Goal: Task Accomplishment & Management: Use online tool/utility

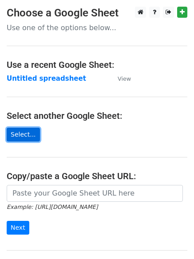
click at [19, 136] on link "Select..." at bounding box center [23, 135] width 33 height 14
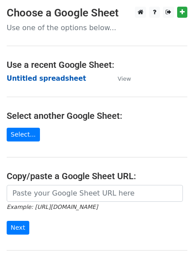
click at [24, 79] on strong "Untitled spreadsheet" at bounding box center [46, 79] width 79 height 8
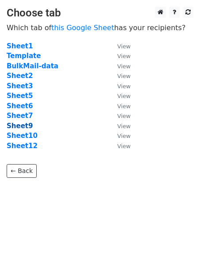
click at [25, 126] on strong "Sheet9" at bounding box center [20, 126] width 26 height 8
click at [125, 127] on small "View" at bounding box center [124, 126] width 13 height 7
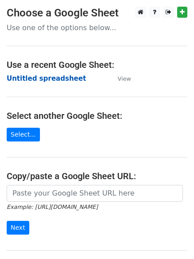
click at [35, 79] on strong "Untitled spreadsheet" at bounding box center [46, 79] width 79 height 8
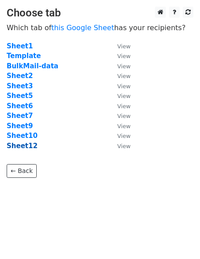
click at [18, 148] on strong "Sheet12" at bounding box center [22, 146] width 31 height 8
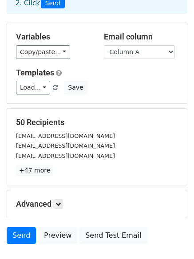
scroll to position [28, 0]
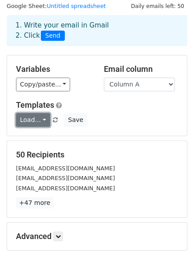
click at [41, 119] on link "Load..." at bounding box center [33, 120] width 34 height 14
click at [71, 140] on h6 "No templates saved" at bounding box center [57, 140] width 83 height 15
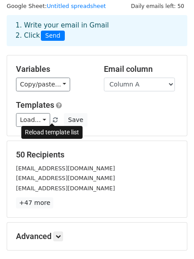
click at [53, 118] on span at bounding box center [55, 121] width 5 height 6
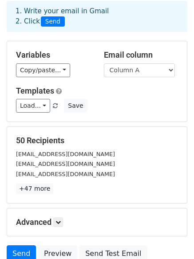
scroll to position [43, 0]
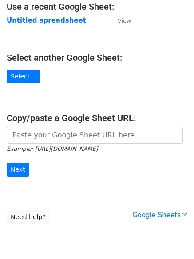
scroll to position [94, 0]
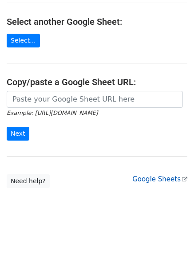
click at [173, 181] on link "Google Sheets" at bounding box center [159, 179] width 55 height 8
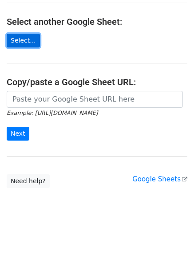
click at [17, 38] on link "Select..." at bounding box center [23, 41] width 33 height 14
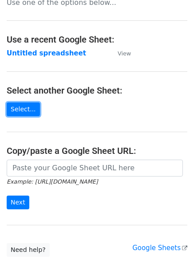
scroll to position [14, 0]
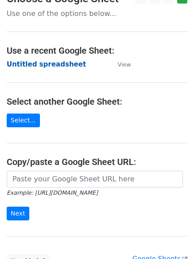
click at [45, 64] on strong "Untitled spreadsheet" at bounding box center [46, 64] width 79 height 8
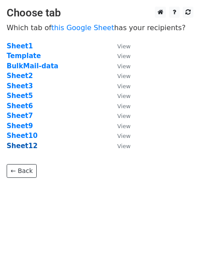
click at [15, 146] on strong "Sheet12" at bounding box center [22, 146] width 31 height 8
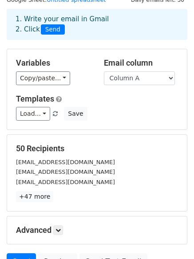
scroll to position [35, 0]
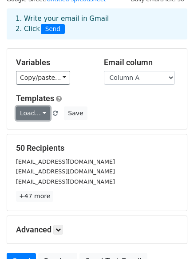
click at [42, 111] on link "Load..." at bounding box center [33, 113] width 34 height 14
click at [25, 114] on link "Load..." at bounding box center [33, 113] width 34 height 14
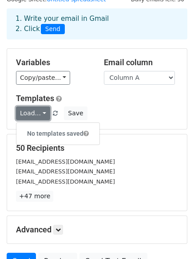
click at [25, 114] on link "Load..." at bounding box center [33, 113] width 34 height 14
click at [42, 113] on link "Load..." at bounding box center [33, 113] width 34 height 14
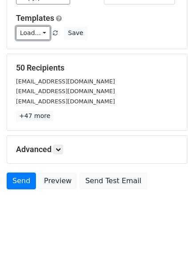
scroll to position [121, 0]
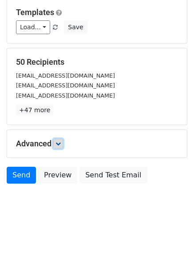
click at [59, 141] on icon at bounding box center [57, 143] width 5 height 5
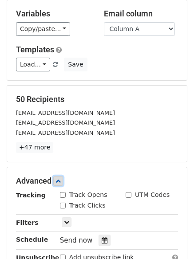
scroll to position [81, 0]
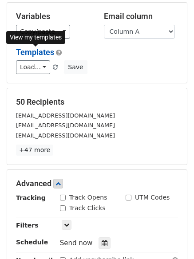
click at [36, 51] on link "Templates" at bounding box center [35, 51] width 38 height 9
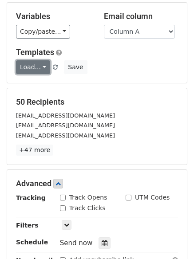
click at [42, 68] on link "Load..." at bounding box center [33, 67] width 34 height 14
click at [32, 68] on link "Load..." at bounding box center [33, 67] width 34 height 14
click at [41, 67] on link "Load..." at bounding box center [33, 67] width 34 height 14
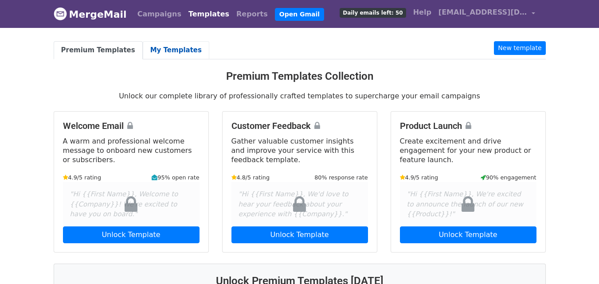
click at [162, 47] on link "My Templates" at bounding box center [176, 50] width 67 height 18
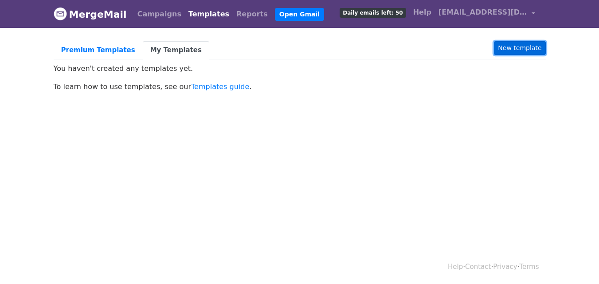
click at [532, 50] on link "New template" at bounding box center [519, 48] width 51 height 14
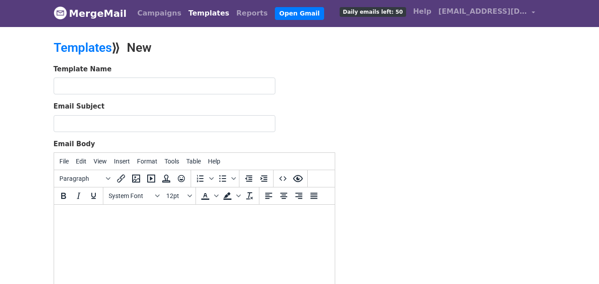
scroll to position [1, 0]
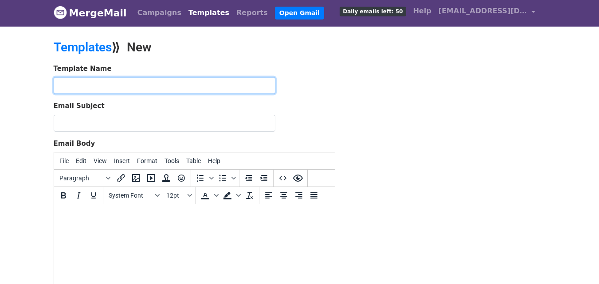
click at [107, 83] on input "text" at bounding box center [165, 85] width 222 height 17
drag, startPoint x: 59, startPoint y: 84, endPoint x: 214, endPoint y: 86, distance: 155.3
click at [214, 86] on input "ISO Certification, Consultancy, Training, Audit" at bounding box center [165, 85] width 222 height 17
type input "ISO Certification, Consultancy, Training, Audit"
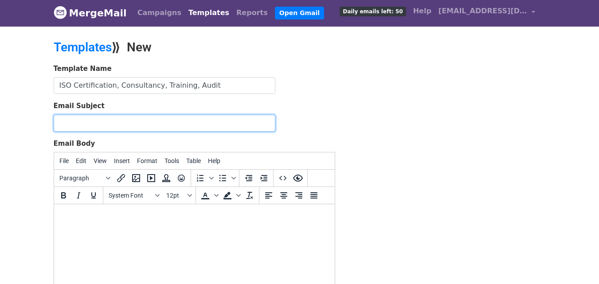
click at [118, 122] on input "Email Subject" at bounding box center [165, 123] width 222 height 17
paste input "ISO Certification, Consultancy, Training, Audit"
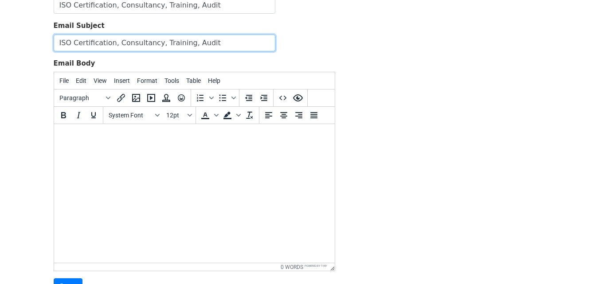
scroll to position [82, 0]
type input "ISO Certification, Consultancy, Training, Audit"
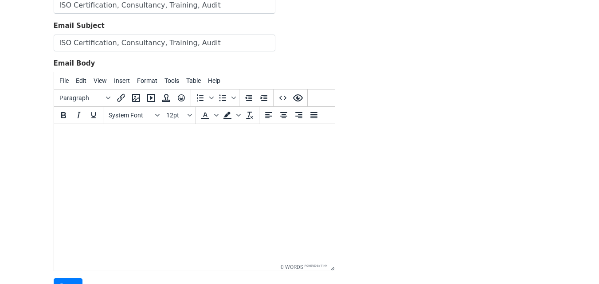
click at [202, 148] on html at bounding box center [194, 136] width 281 height 24
click at [137, 148] on html at bounding box center [194, 136] width 281 height 24
paste body
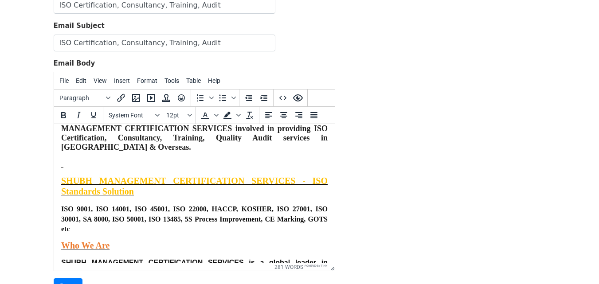
scroll to position [0, 0]
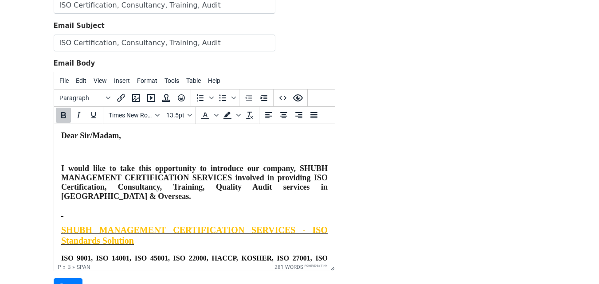
click at [61, 169] on span "I would like to take this opportunity to introduce our company, SHUBH MANAGEMEN…" at bounding box center [194, 182] width 267 height 37
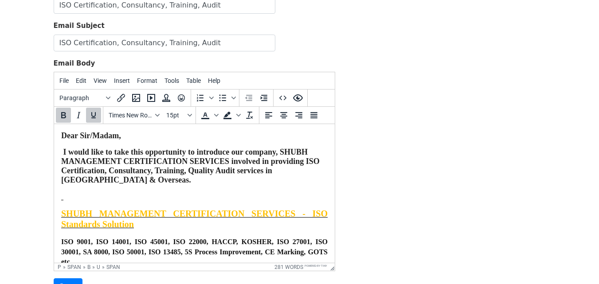
click at [62, 214] on span "SHUBH MANAGEMENT CERTIFICATION SERVICES - ISO Standards Solution" at bounding box center [194, 219] width 267 height 20
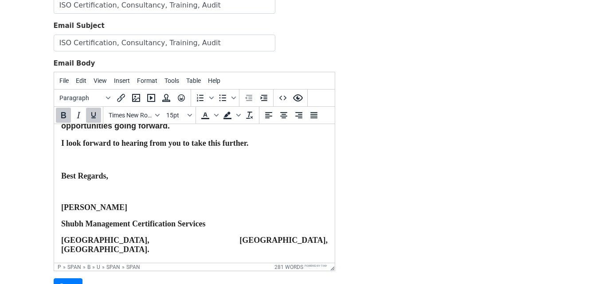
scroll to position [456, 0]
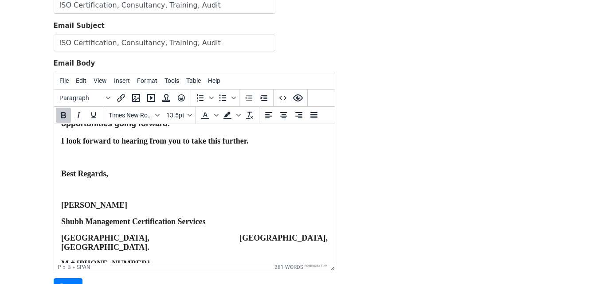
click at [62, 178] on span "Best Regards," at bounding box center [84, 173] width 47 height 9
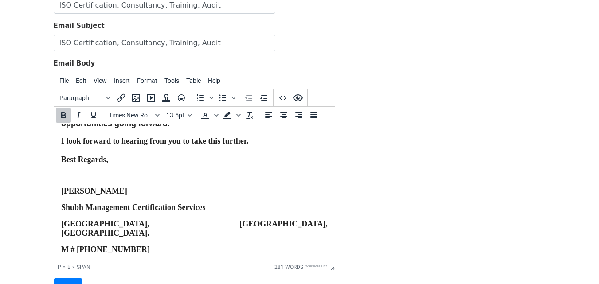
click at [61, 196] on span "Mitesh Prajapati" at bounding box center [94, 191] width 66 height 9
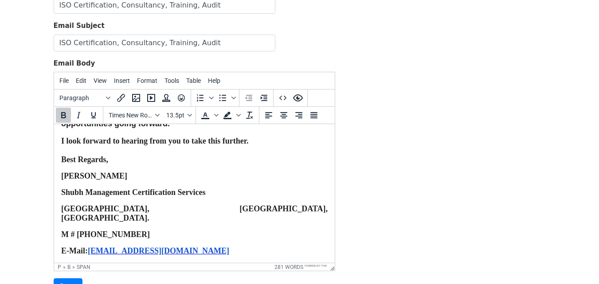
click at [62, 197] on span "Shubh Management Certification Services" at bounding box center [133, 192] width 144 height 9
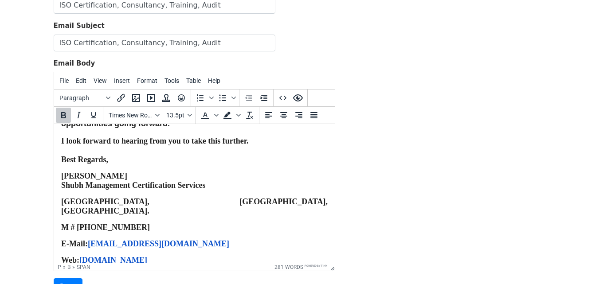
click at [61, 207] on span "Vadodara, Gujarat, India." at bounding box center [194, 206] width 267 height 18
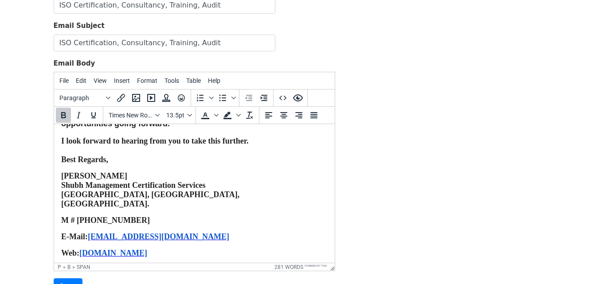
click at [61, 219] on span "M # +91 9879205550" at bounding box center [105, 220] width 89 height 9
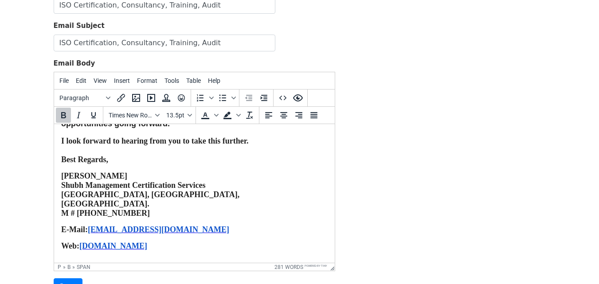
click at [61, 229] on span "E-Mail:" at bounding box center [74, 229] width 27 height 9
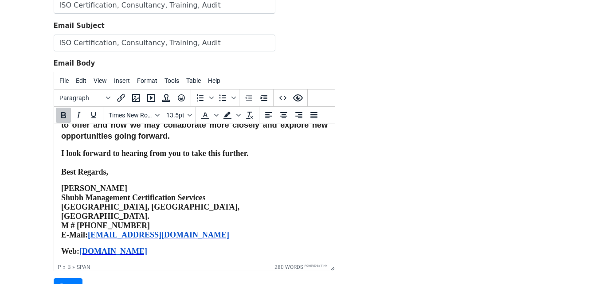
scroll to position [453, 0]
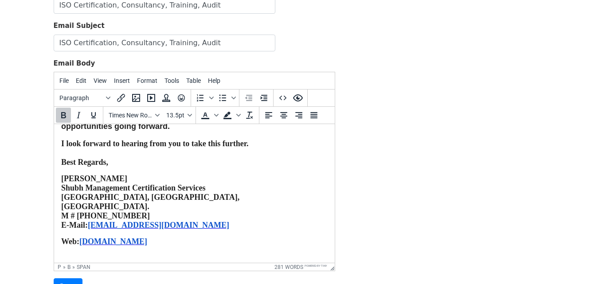
click at [61, 240] on span "Web:" at bounding box center [70, 241] width 18 height 9
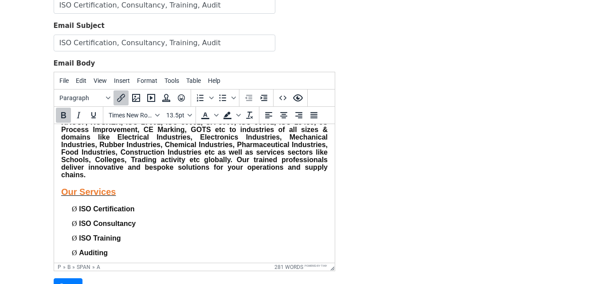
scroll to position [0, 0]
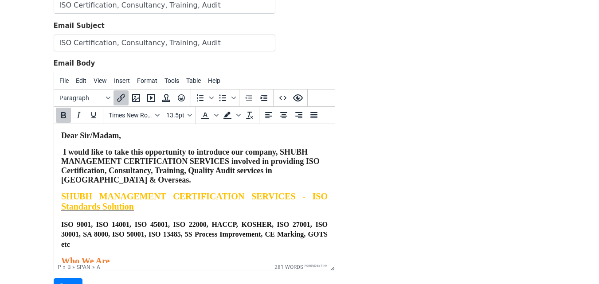
drag, startPoint x: 330, startPoint y: 233, endPoint x: 385, endPoint y: 247, distance: 56.8
click at [64, 152] on span "I would like to take this opportunity to introduce our company, SHUBH MANAGEMEN…" at bounding box center [190, 166] width 259 height 37
click at [63, 151] on span "I would like to take this opportunity to introduce our company, SHUBH MANAGEMEN…" at bounding box center [190, 166] width 259 height 37
click at [61, 136] on span "Dear Sir/Madam," at bounding box center [91, 135] width 60 height 9
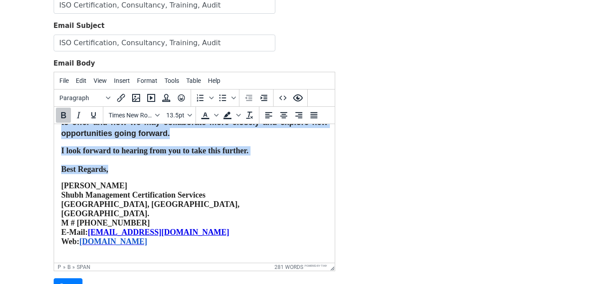
scroll to position [165, 0]
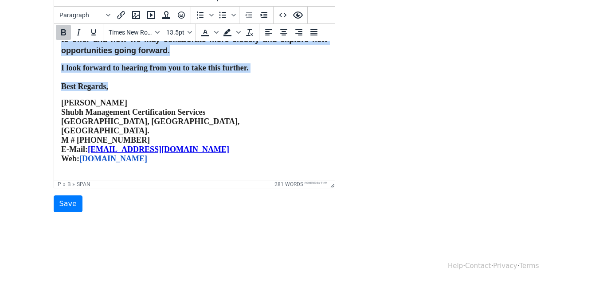
drag, startPoint x: 61, startPoint y: 53, endPoint x: 204, endPoint y: 237, distance: 233.3
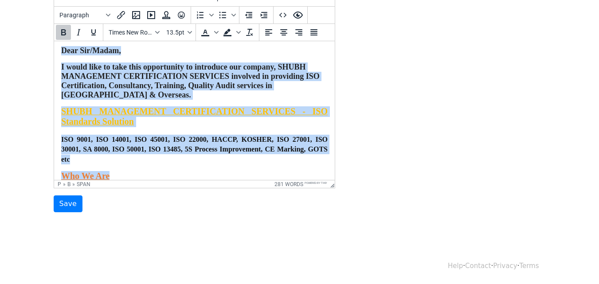
scroll to position [0, 0]
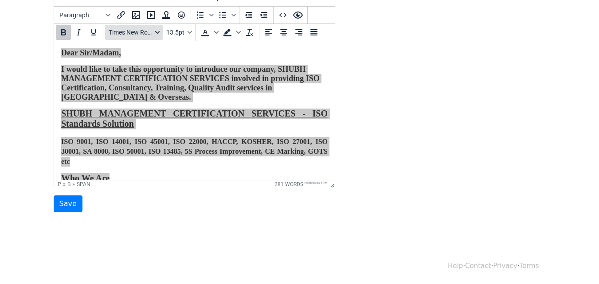
click at [158, 32] on icon "Fonts" at bounding box center [157, 32] width 4 height 3
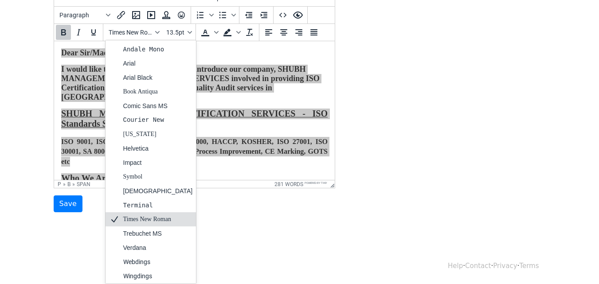
click at [156, 216] on div "Times New Roman" at bounding box center [158, 219] width 70 height 11
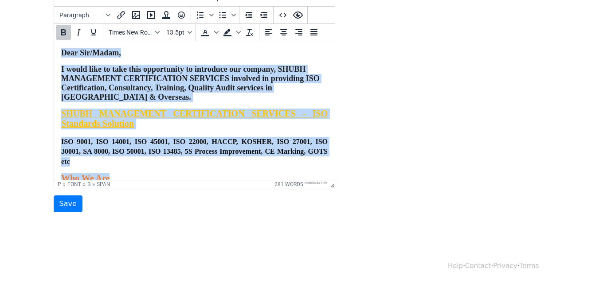
click at [272, 49] on p "Dear Sir/Madam," at bounding box center [194, 52] width 267 height 9
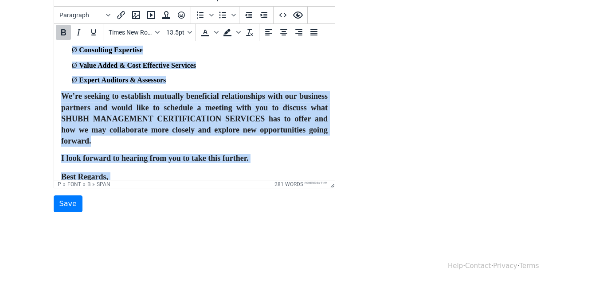
scroll to position [446, 0]
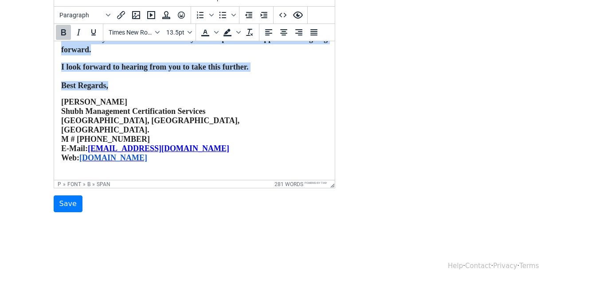
drag, startPoint x: 62, startPoint y: 52, endPoint x: 207, endPoint y: 222, distance: 223.7
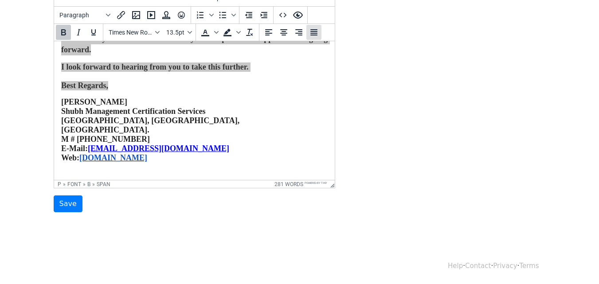
click at [314, 33] on icon "Justify" at bounding box center [313, 32] width 7 height 6
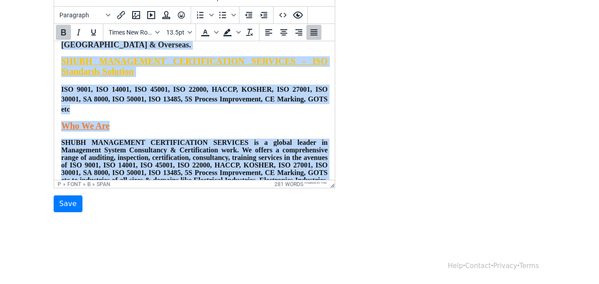
scroll to position [0, 0]
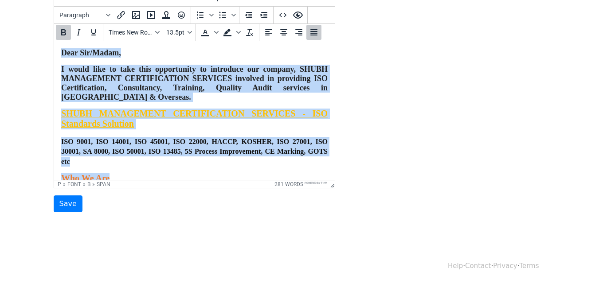
click at [226, 69] on span "I would like to take this opportunity to introduce our company, SHUBH MANAGEMEN…" at bounding box center [194, 83] width 267 height 37
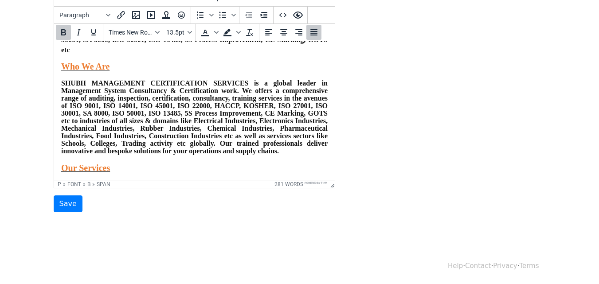
scroll to position [118, 0]
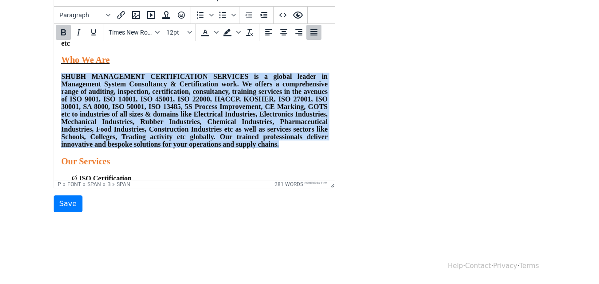
drag, startPoint x: 61, startPoint y: 80, endPoint x: 141, endPoint y: 158, distance: 112.0
click at [141, 148] on p "SHUBH MANAGEMENT CERTIFICATION SERVICES is a global leader in Management System…" at bounding box center [194, 110] width 267 height 75
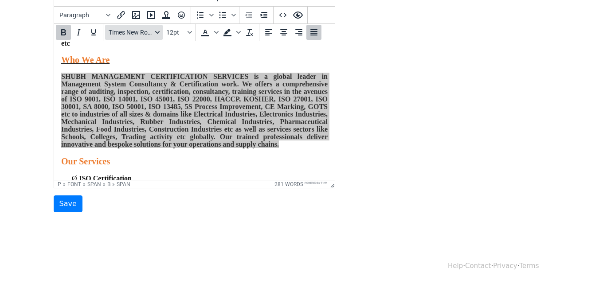
click at [157, 34] on icon "Fonts" at bounding box center [157, 32] width 4 height 4
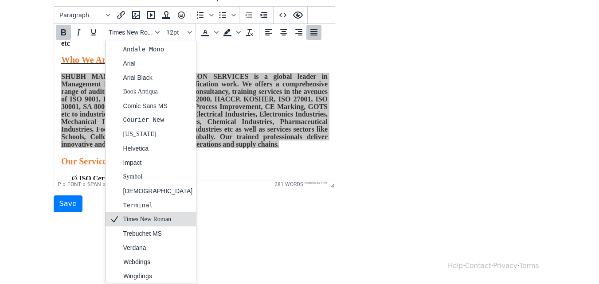
click at [145, 219] on div "Times New Roman" at bounding box center [158, 219] width 70 height 11
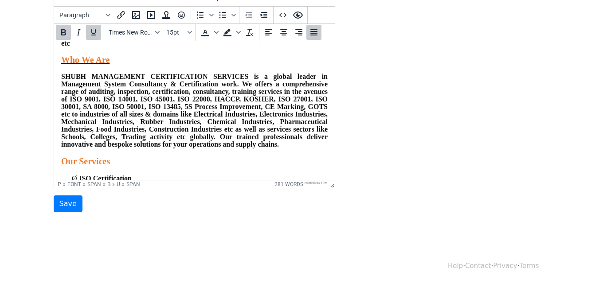
click at [207, 53] on body "Dear Sir/Madam, I would like to take this opportunity to introduce our company,…" at bounding box center [194, 208] width 267 height 556
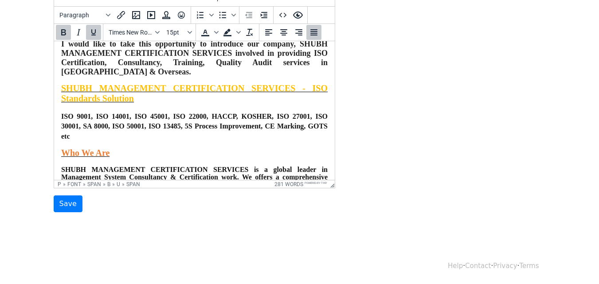
scroll to position [0, 0]
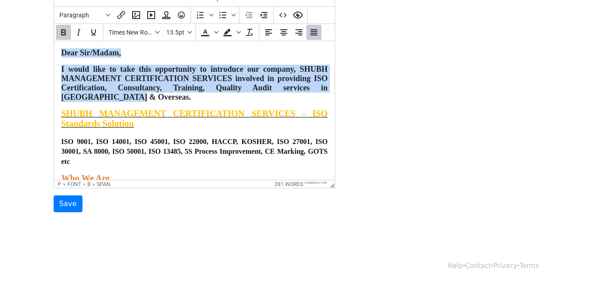
drag, startPoint x: 63, startPoint y: 52, endPoint x: 111, endPoint y: 100, distance: 68.4
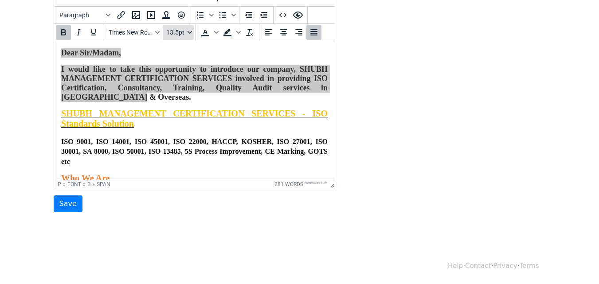
click at [190, 31] on icon "Font sizes" at bounding box center [190, 32] width 4 height 4
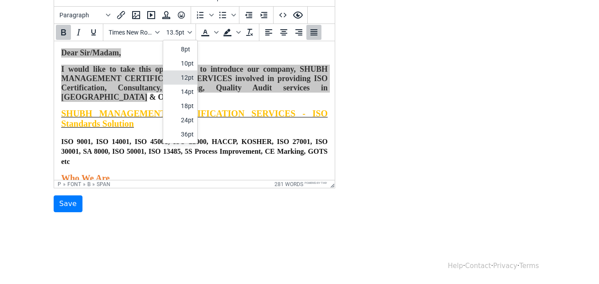
click at [185, 75] on div "12pt" at bounding box center [187, 77] width 13 height 11
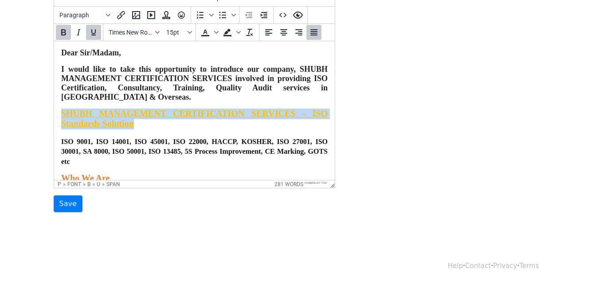
drag, startPoint x: 62, startPoint y: 116, endPoint x: 153, endPoint y: 126, distance: 91.0
click at [153, 126] on p "SHUBH MANAGEMENT CERTIFICATION SERVICES - ISO Standards Solution" at bounding box center [194, 119] width 267 height 21
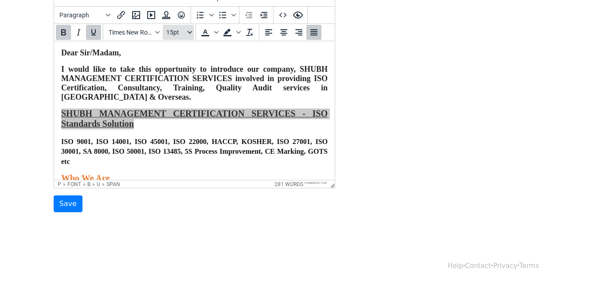
click at [188, 33] on icon "Font sizes" at bounding box center [190, 32] width 4 height 4
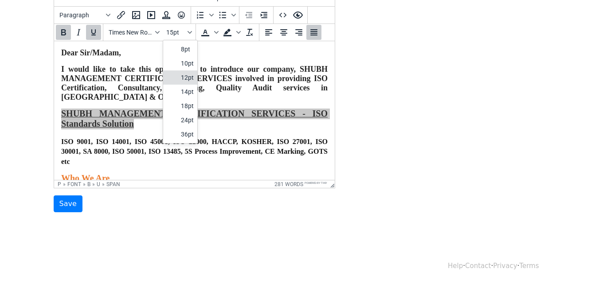
click at [183, 78] on div "12pt" at bounding box center [187, 77] width 13 height 11
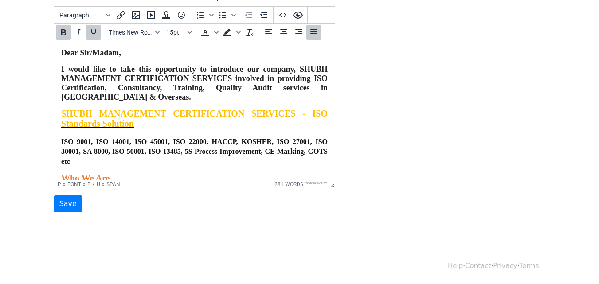
click at [171, 123] on p "SHUBH MANAGEMENT CERTIFICATION SERVICES - ISO Standards Solution" at bounding box center [194, 119] width 267 height 21
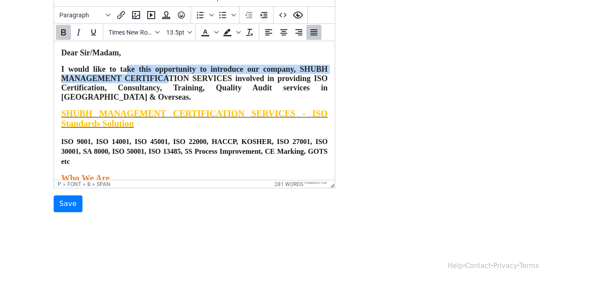
drag, startPoint x: 122, startPoint y: 72, endPoint x: 165, endPoint y: 82, distance: 43.5
click at [165, 82] on span "I would like to take this opportunity to introduce our company, SHUBH MANAGEMEN…" at bounding box center [194, 83] width 267 height 37
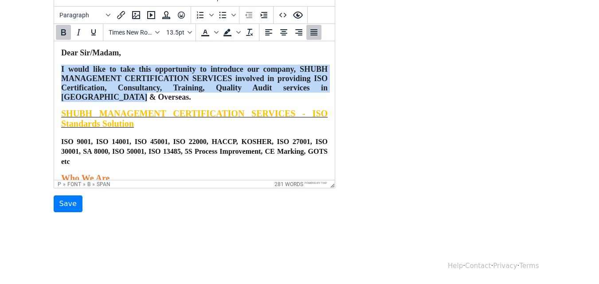
drag, startPoint x: 61, startPoint y: 70, endPoint x: 108, endPoint y: 102, distance: 56.8
click at [108, 102] on p "I would like to take this opportunity to introduce our company, SHUBH MANAGEMEN…" at bounding box center [194, 83] width 267 height 37
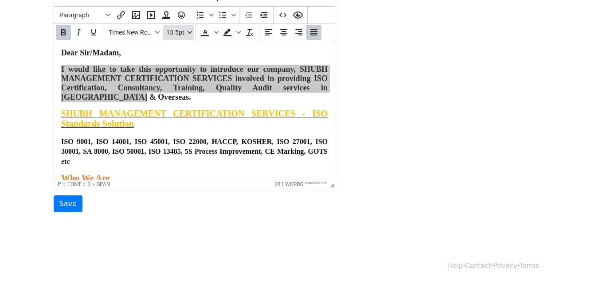
click at [189, 33] on icon "Font sizes" at bounding box center [190, 32] width 4 height 4
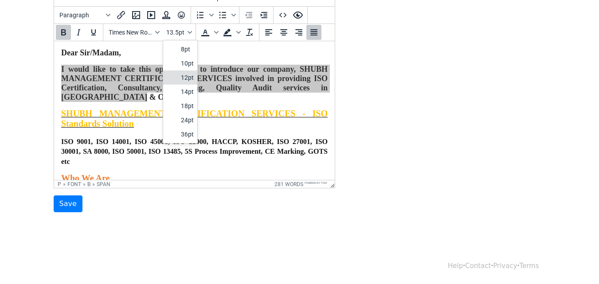
click at [184, 76] on div "12pt" at bounding box center [187, 77] width 13 height 11
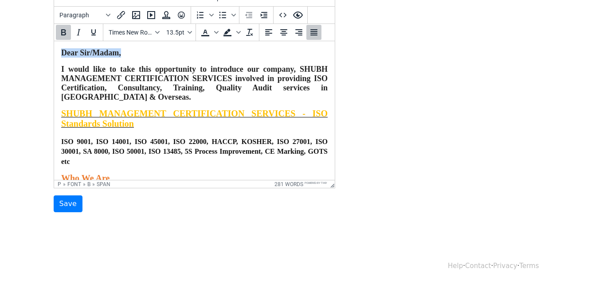
drag, startPoint x: 62, startPoint y: 53, endPoint x: 122, endPoint y: 55, distance: 60.3
click at [122, 55] on p "Dear Sir/Madam," at bounding box center [194, 52] width 267 height 9
click at [191, 31] on icon "Font sizes" at bounding box center [189, 32] width 4 height 3
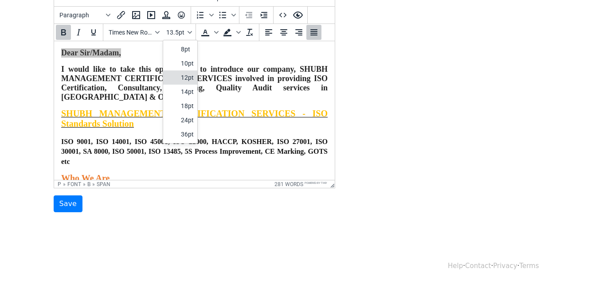
click at [189, 75] on div "12pt" at bounding box center [187, 77] width 13 height 11
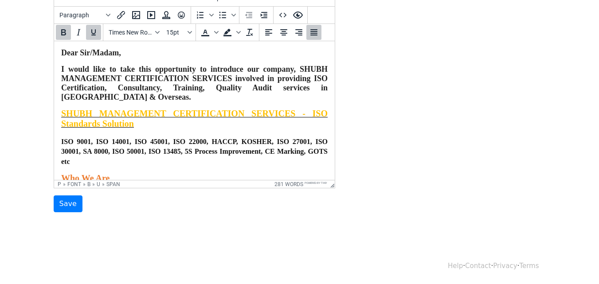
click at [169, 124] on p "SHUBH MANAGEMENT CERTIFICATION SERVICES - ISO Standards Solution" at bounding box center [194, 119] width 267 height 21
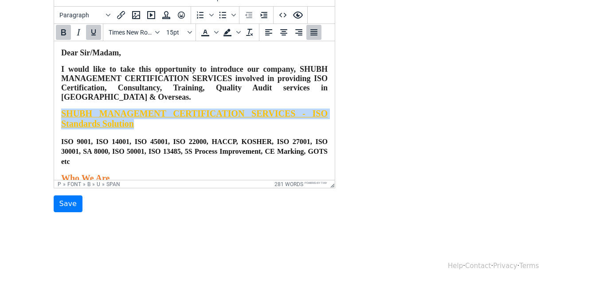
drag, startPoint x: 61, startPoint y: 115, endPoint x: 153, endPoint y: 125, distance: 92.8
click at [153, 125] on p "SHUBH MANAGEMENT CERTIFICATION SERVICES - ISO Standards Solution" at bounding box center [194, 119] width 267 height 21
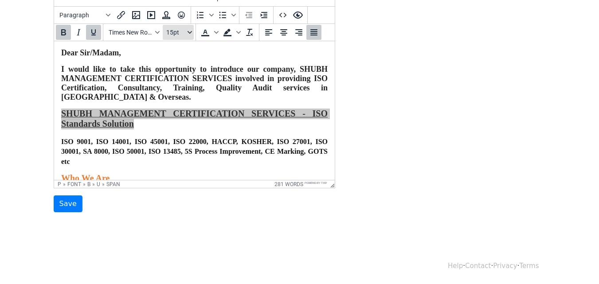
click at [190, 30] on icon "Font sizes" at bounding box center [190, 32] width 4 height 4
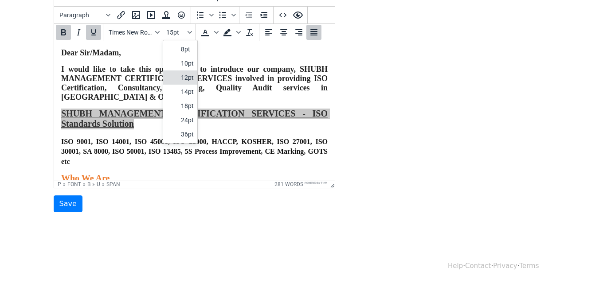
click at [184, 76] on div "12pt" at bounding box center [187, 77] width 13 height 11
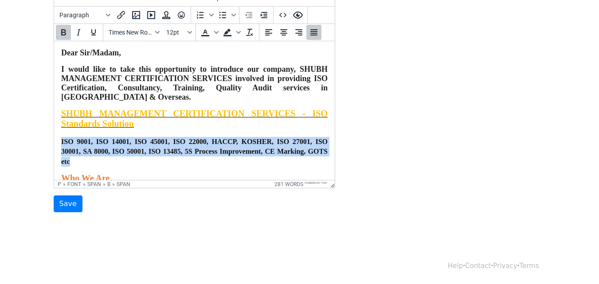
drag, startPoint x: 61, startPoint y: 145, endPoint x: 100, endPoint y: 164, distance: 42.7
click at [100, 164] on p "ISO 9001, ISO 14001, ISO 45001, ISO 22000, HACCP, KOSHER, ISO 27001, ISO 30001,…" at bounding box center [194, 152] width 267 height 30
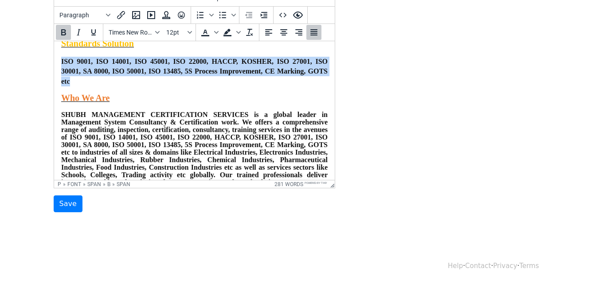
scroll to position [85, 0]
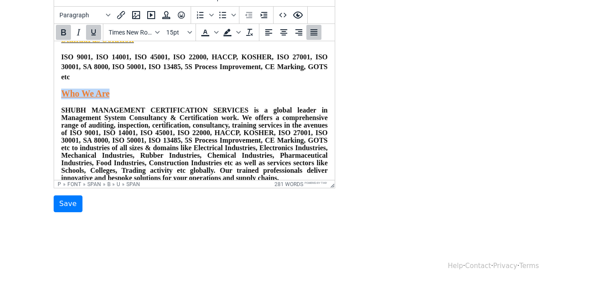
drag, startPoint x: 62, startPoint y: 96, endPoint x: 113, endPoint y: 96, distance: 51.5
click at [113, 96] on p "Who We Are" at bounding box center [194, 94] width 267 height 10
click at [189, 31] on icon "Font sizes" at bounding box center [190, 32] width 4 height 4
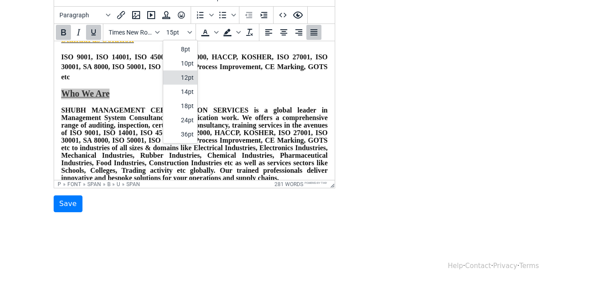
click at [183, 77] on div "12pt" at bounding box center [187, 77] width 13 height 11
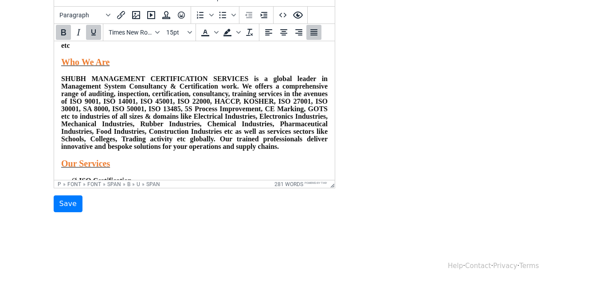
scroll to position [125, 0]
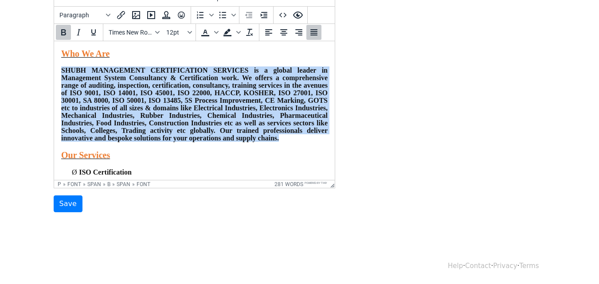
drag, startPoint x: 62, startPoint y: 75, endPoint x: 126, endPoint y: 152, distance: 100.5
click at [126, 142] on p "SHUBH MANAGEMENT CERTIFICATION SERVICES is a global leader in Management System…" at bounding box center [194, 104] width 267 height 75
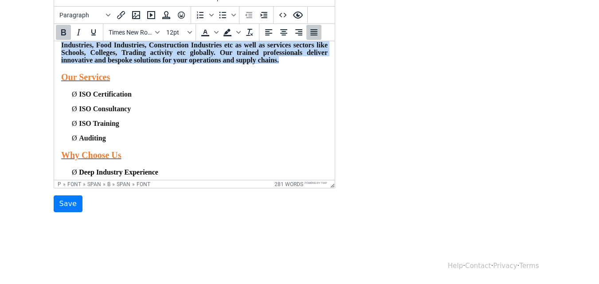
scroll to position [209, 0]
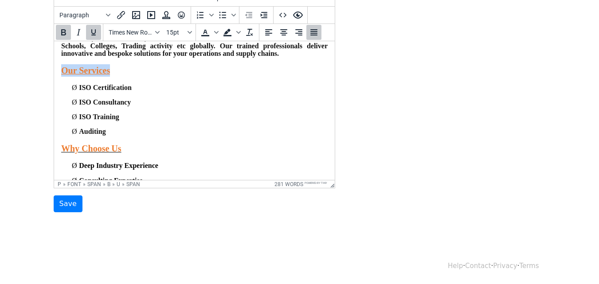
drag, startPoint x: 62, startPoint y: 85, endPoint x: 126, endPoint y: 85, distance: 64.3
click at [126, 77] on p "Our Services" at bounding box center [194, 70] width 267 height 12
click at [190, 31] on icon "Font sizes" at bounding box center [190, 32] width 4 height 4
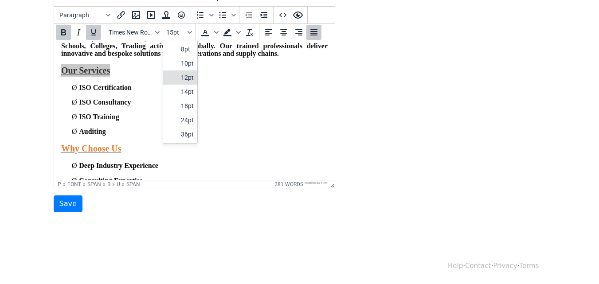
click at [187, 77] on div "12pt" at bounding box center [187, 77] width 13 height 11
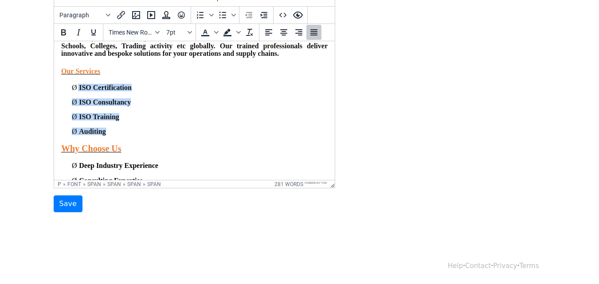
drag, startPoint x: 78, startPoint y: 103, endPoint x: 126, endPoint y: 145, distance: 63.8
click at [126, 145] on body "Dear Sir/Madam, I would like to take this opportunity to introduce our company,…" at bounding box center [194, 117] width 267 height 556
drag, startPoint x: 71, startPoint y: 102, endPoint x: 139, endPoint y: 148, distance: 81.9
click at [139, 148] on body "Dear Sir/Madam, I would like to take this opportunity to introduce our company,…" at bounding box center [194, 117] width 267 height 556
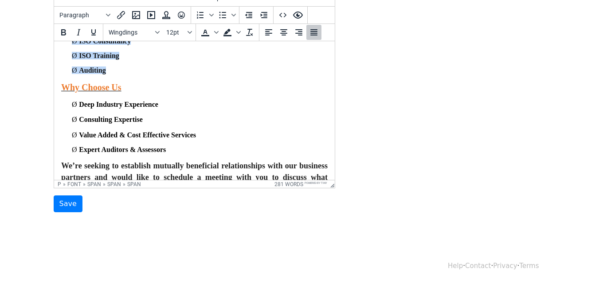
scroll to position [272, 0]
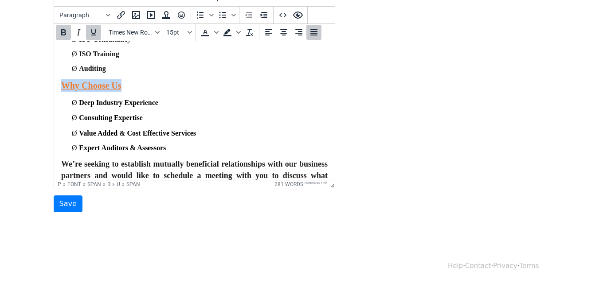
drag, startPoint x: 60, startPoint y: 104, endPoint x: 130, endPoint y: 102, distance: 69.7
click at [130, 92] on p "Why Choose Us" at bounding box center [194, 85] width 267 height 12
click at [190, 31] on icon "Font sizes" at bounding box center [190, 32] width 4 height 4
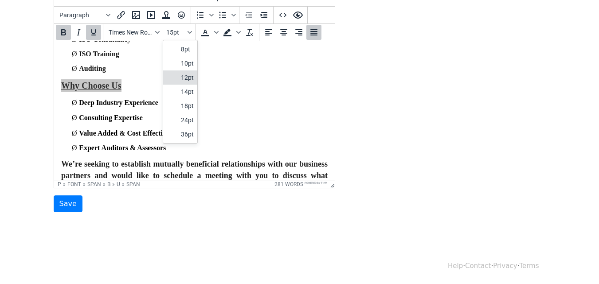
click at [187, 77] on div "12pt" at bounding box center [187, 77] width 13 height 11
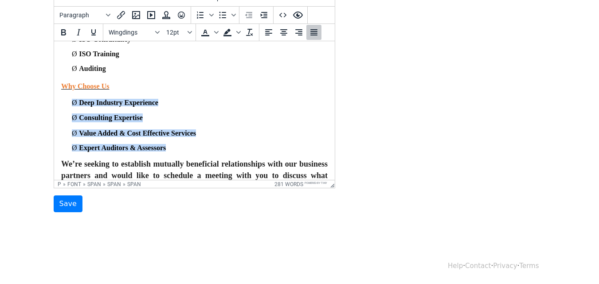
drag, startPoint x: 71, startPoint y: 121, endPoint x: 175, endPoint y: 163, distance: 112.6
click at [175, 163] on body "Dear Sir/Madam, I would like to take this opportunity to introduce our company,…" at bounding box center [194, 54] width 267 height 556
click at [264, 113] on body "Dear Sir/Madam, I would like to take this opportunity to introduce our company,…" at bounding box center [194, 54] width 267 height 556
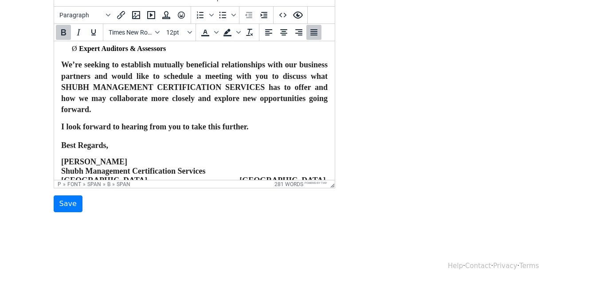
scroll to position [374, 0]
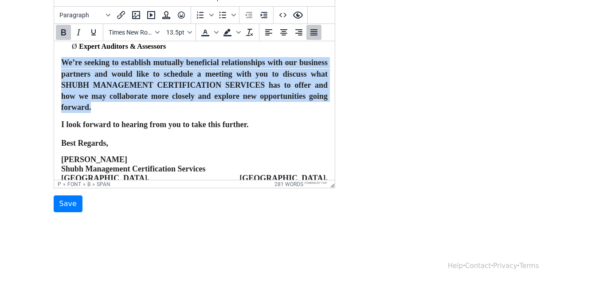
drag, startPoint x: 61, startPoint y: 80, endPoint x: 126, endPoint y: 123, distance: 78.5
click at [126, 113] on p "We’re seeking to establish mutually beneficial relationships with our business …" at bounding box center [194, 85] width 267 height 56
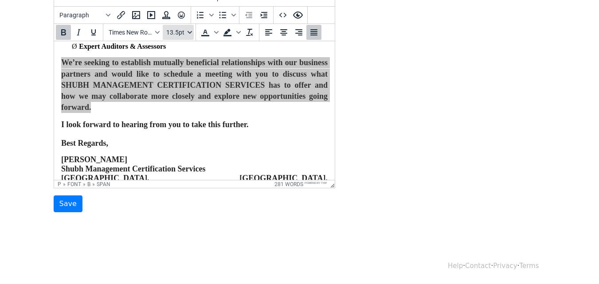
click at [189, 31] on icon "Font sizes" at bounding box center [190, 32] width 4 height 4
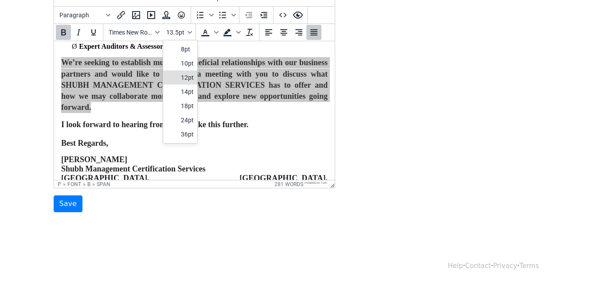
click at [186, 77] on div "12pt" at bounding box center [187, 77] width 13 height 11
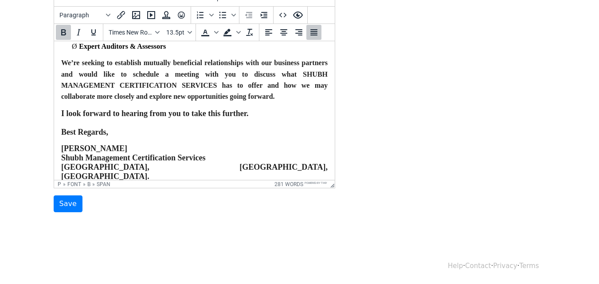
drag, startPoint x: 60, startPoint y: 133, endPoint x: 226, endPoint y: 136, distance: 165.9
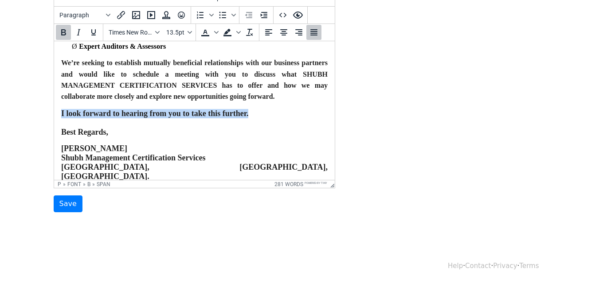
drag, startPoint x: 60, startPoint y: 135, endPoint x: 258, endPoint y: 138, distance: 197.4
click at [258, 137] on p "I look forward to hearing from you to take this further. Best Regards," at bounding box center [194, 123] width 267 height 28
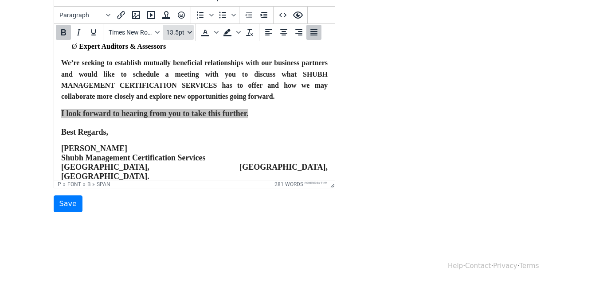
click at [189, 34] on icon "Font sizes" at bounding box center [190, 32] width 4 height 4
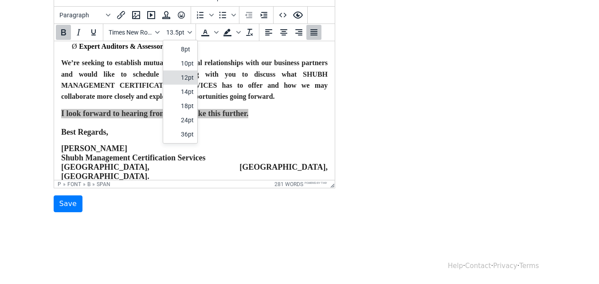
click at [185, 79] on div "12pt" at bounding box center [187, 77] width 13 height 11
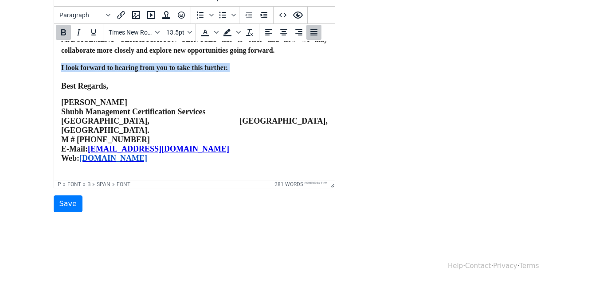
scroll to position [434, 0]
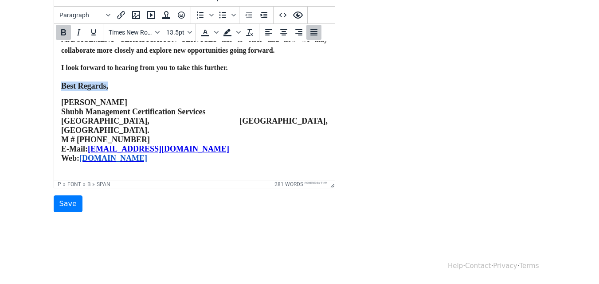
drag, startPoint x: 61, startPoint y: 92, endPoint x: 132, endPoint y: 91, distance: 71.0
click at [132, 91] on p "I look forward to hearing from you to take this further. Best Regards," at bounding box center [194, 77] width 267 height 28
click at [189, 32] on icon "Font sizes" at bounding box center [190, 32] width 4 height 4
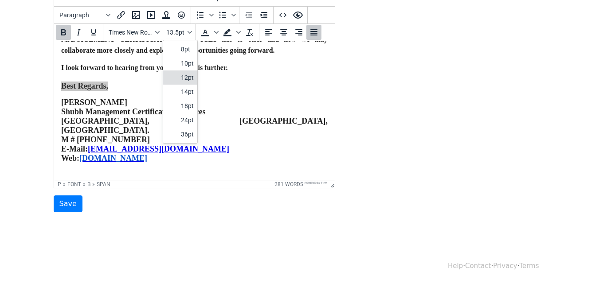
click at [186, 75] on div "12pt" at bounding box center [187, 77] width 13 height 11
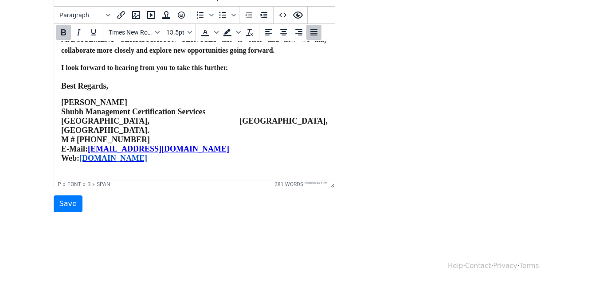
drag, startPoint x: 61, startPoint y: 109, endPoint x: 173, endPoint y: 157, distance: 121.4
click at [173, 157] on p "Mitesh Prajapati Shubh Management Certification Services Vadodara, Gujarat, Ind…" at bounding box center [194, 130] width 267 height 65
click at [192, 33] on icon "Font sizes" at bounding box center [190, 32] width 4 height 4
click at [191, 73] on div "12pt" at bounding box center [187, 77] width 13 height 11
click at [271, 126] on p "Mitesh Prajapati Shubh Management Certification Services Vadodara, Gujarat, Ind…" at bounding box center [194, 130] width 267 height 65
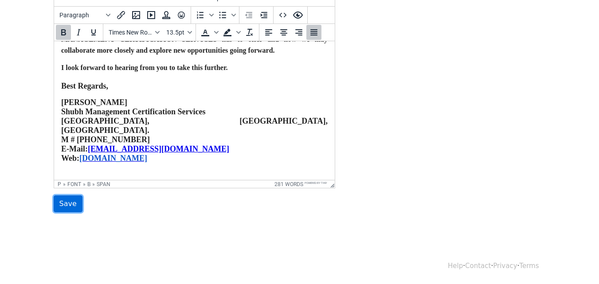
click at [63, 201] on input "Save" at bounding box center [68, 204] width 29 height 17
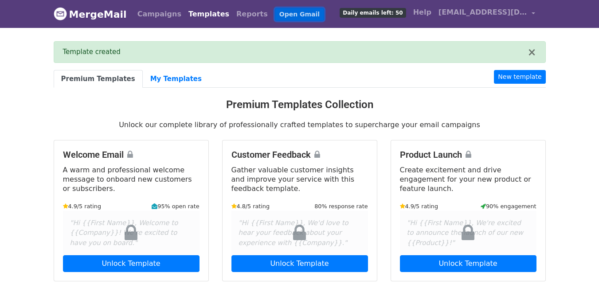
click at [275, 15] on link "Open Gmail" at bounding box center [299, 14] width 49 height 13
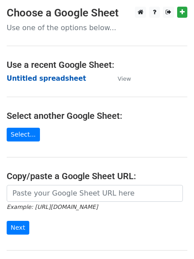
click at [51, 78] on strong "Untitled spreadsheet" at bounding box center [46, 79] width 79 height 8
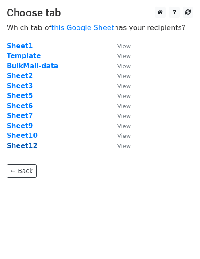
click at [11, 145] on strong "Sheet12" at bounding box center [22, 146] width 31 height 8
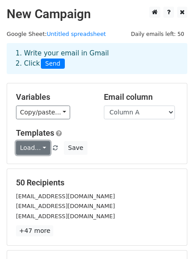
click at [43, 148] on link "Load..." at bounding box center [33, 148] width 34 height 14
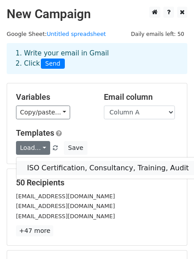
click at [81, 166] on link "ISO Certification, Consultancy, Training, Audit" at bounding box center [107, 168] width 183 height 14
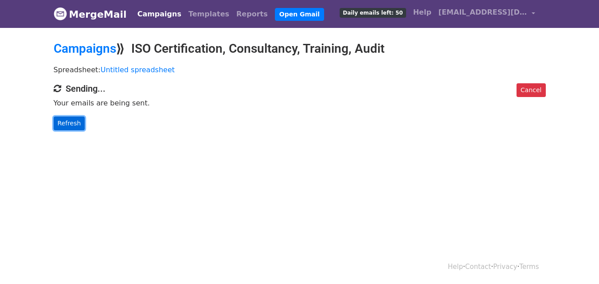
click at [72, 121] on link "Refresh" at bounding box center [69, 124] width 31 height 14
